Goal: Task Accomplishment & Management: Manage account settings

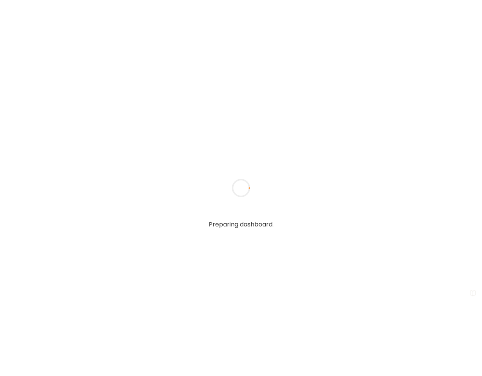
type input "**********"
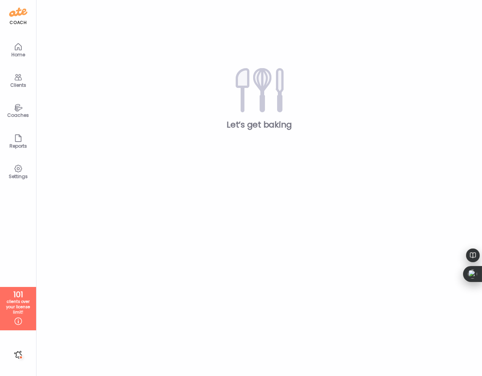
click at [21, 82] on div "Clients" at bounding box center [18, 84] width 27 height 5
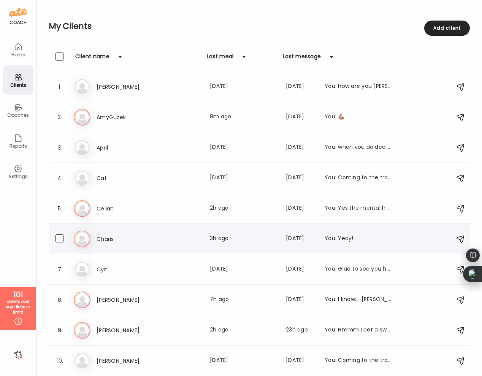
click at [114, 233] on div "Ch Charis Last meal: 3h ago Last message: [DATE] You: Yeay!" at bounding box center [260, 238] width 373 height 17
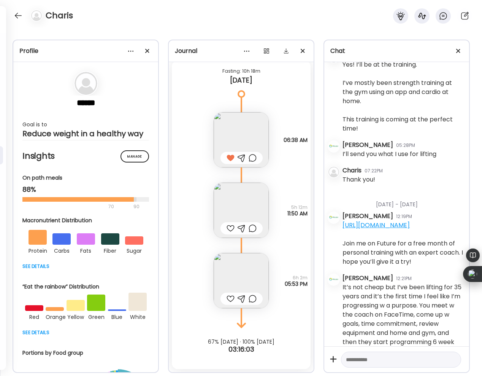
scroll to position [1521, 0]
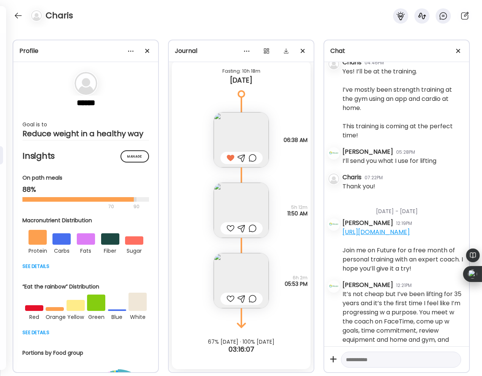
click at [248, 192] on img at bounding box center [241, 209] width 55 height 55
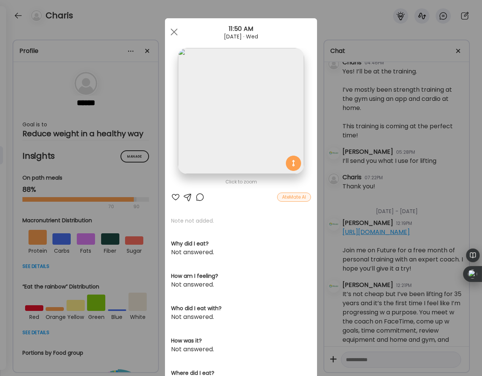
click at [287, 198] on div "AteMate AI" at bounding box center [294, 196] width 34 height 9
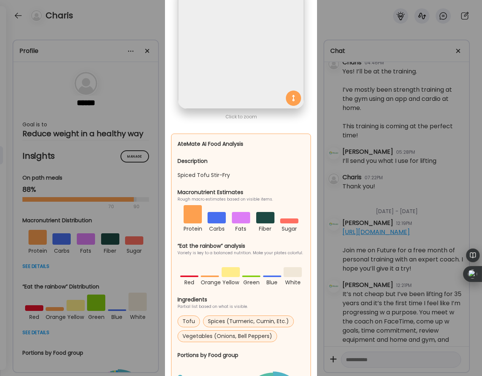
scroll to position [0, 0]
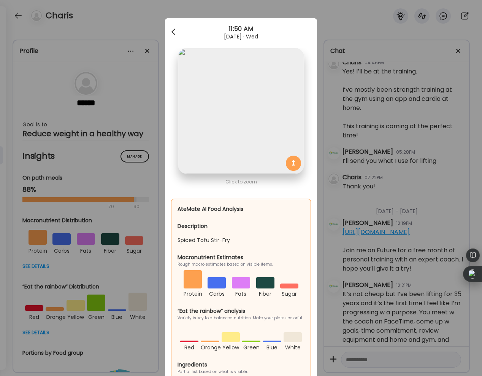
click at [176, 31] on div at bounding box center [174, 31] width 15 height 15
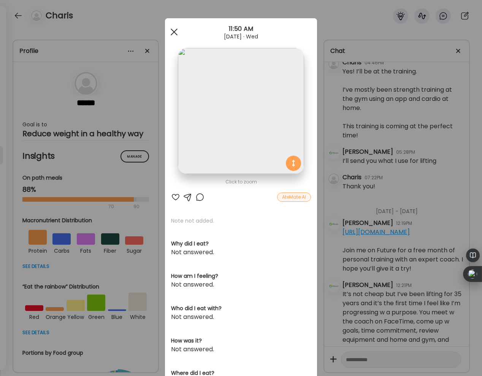
click at [174, 28] on div at bounding box center [174, 31] width 15 height 15
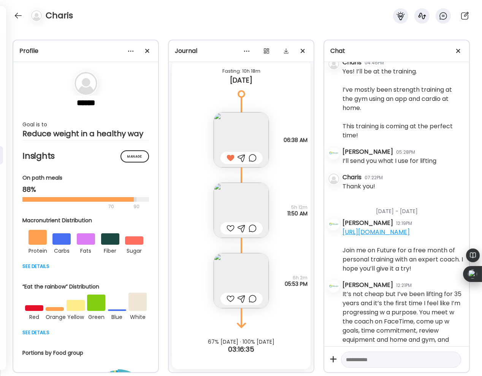
click at [252, 159] on div at bounding box center [253, 157] width 8 height 9
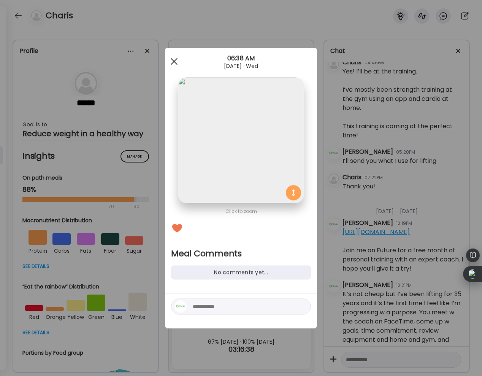
click at [176, 63] on span at bounding box center [174, 61] width 7 height 7
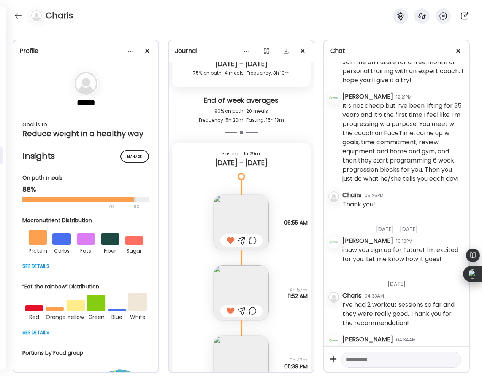
scroll to position [8125, 0]
